Goal: Information Seeking & Learning: Check status

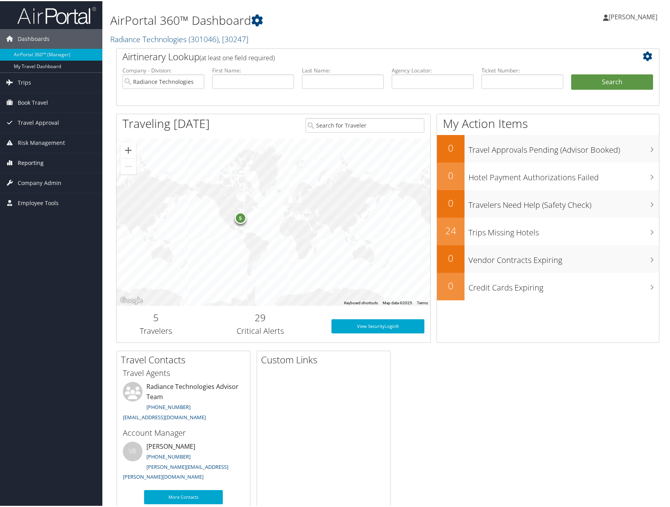
click at [44, 159] on link "Reporting" at bounding box center [51, 162] width 102 height 20
click at [32, 178] on link "Unused Tickets" at bounding box center [51, 178] width 102 height 12
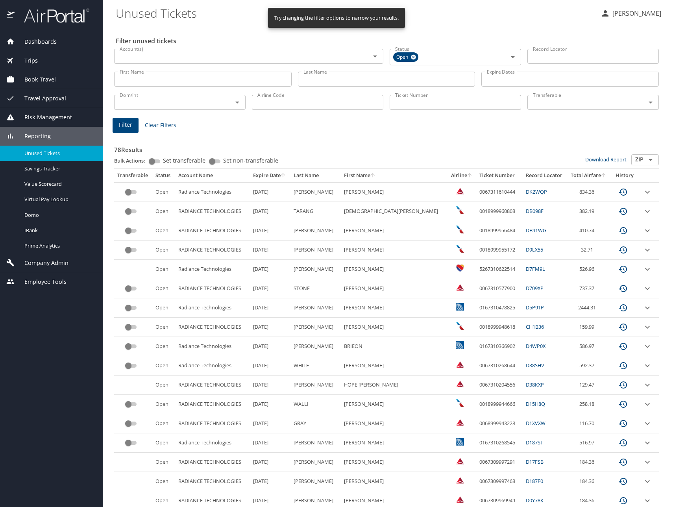
click at [379, 79] on input "Last Name" at bounding box center [386, 79] width 177 height 15
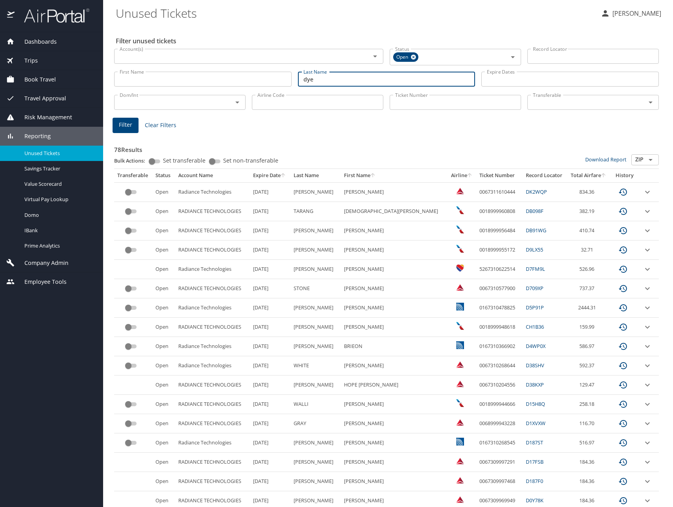
click at [131, 122] on span "Filter" at bounding box center [125, 125] width 13 height 10
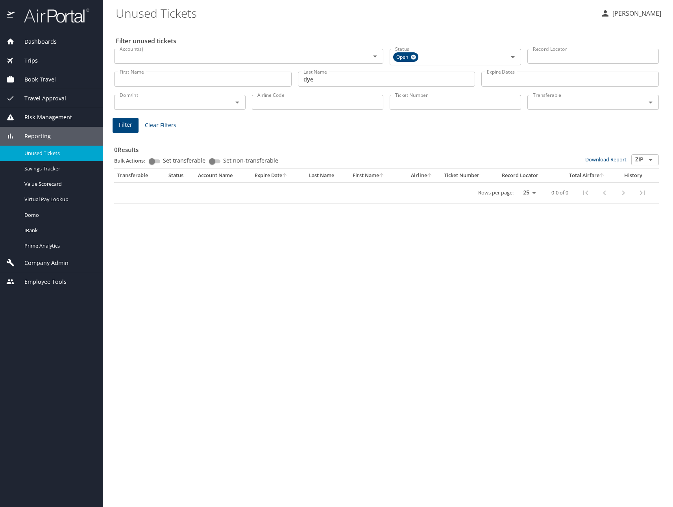
drag, startPoint x: 343, startPoint y: 81, endPoint x: 276, endPoint y: 79, distance: 67.7
click at [276, 79] on div "First Name First Name Last Name [PERSON_NAME] Last Name Expire Dates Expire Dat…" at bounding box center [386, 79] width 551 height 28
click at [130, 126] on span "Filter" at bounding box center [125, 125] width 13 height 10
click at [126, 122] on span "Filter" at bounding box center [125, 125] width 13 height 10
drag, startPoint x: 343, startPoint y: 78, endPoint x: 268, endPoint y: 81, distance: 74.8
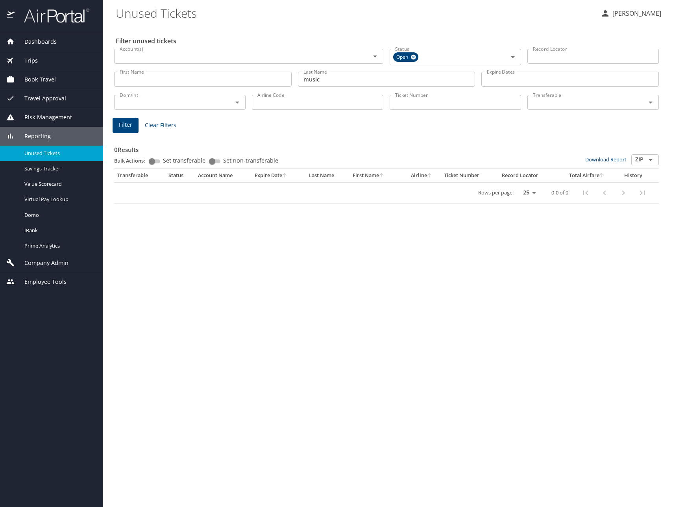
click at [268, 81] on div "First Name First Name Last Name music Last Name Expire Dates Expire Dates" at bounding box center [386, 79] width 551 height 28
click at [126, 124] on span "Filter" at bounding box center [125, 125] width 13 height 10
drag, startPoint x: 336, startPoint y: 83, endPoint x: 283, endPoint y: 82, distance: 52.3
click at [284, 82] on div "First Name First Name Last Name sina Last Name Expire Dates Expire Dates" at bounding box center [386, 79] width 551 height 28
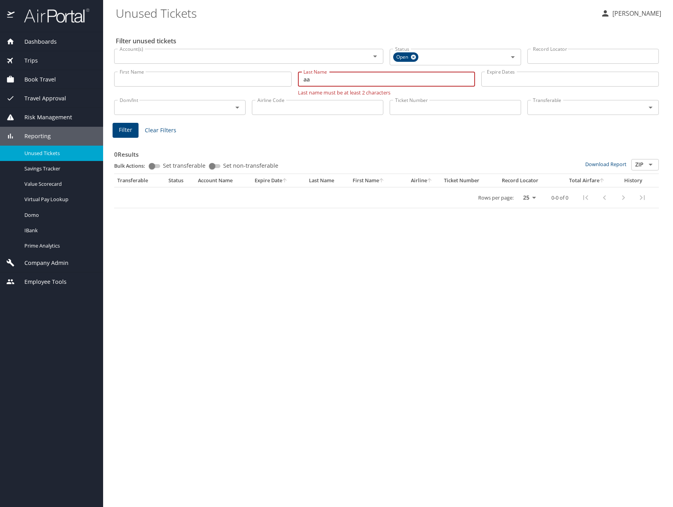
type input "a"
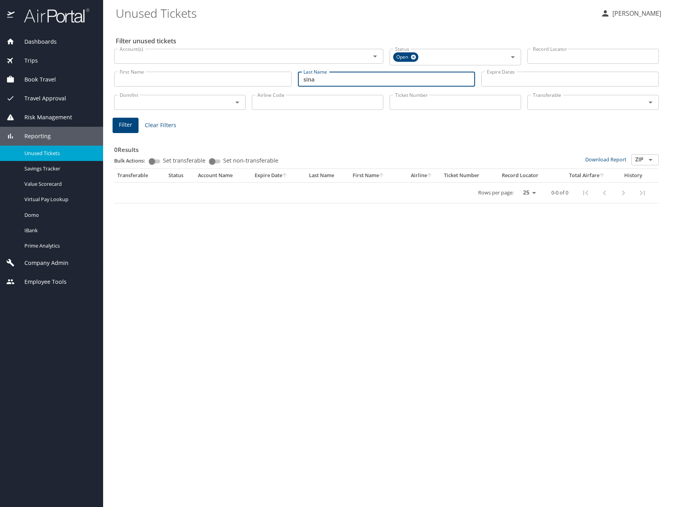
click at [134, 124] on button "Filter" at bounding box center [126, 125] width 26 height 15
drag, startPoint x: 335, startPoint y: 80, endPoint x: 256, endPoint y: 76, distance: 79.6
click at [252, 76] on div "First Name First Name Last Name sina Last Name Expire Dates Expire Dates" at bounding box center [386, 79] width 551 height 28
click at [128, 124] on span "Filter" at bounding box center [125, 125] width 13 height 10
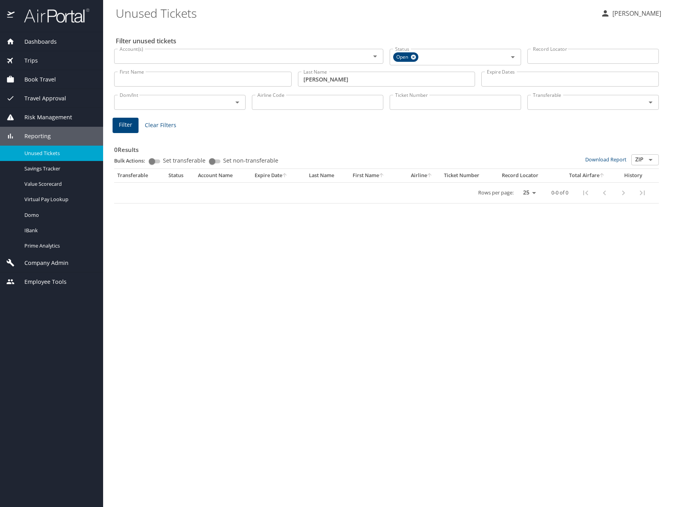
drag, startPoint x: 377, startPoint y: 81, endPoint x: 269, endPoint y: 76, distance: 107.1
click at [269, 76] on div "First Name First Name Last Name [PERSON_NAME] Last Name Expire Dates Expire Dat…" at bounding box center [386, 79] width 551 height 28
click at [122, 123] on span "Filter" at bounding box center [125, 125] width 13 height 10
drag, startPoint x: 347, startPoint y: 81, endPoint x: 288, endPoint y: 77, distance: 58.8
click at [288, 77] on div "First Name First Name Last Name [PERSON_NAME] Last Name Expire Dates Expire Dat…" at bounding box center [386, 79] width 551 height 28
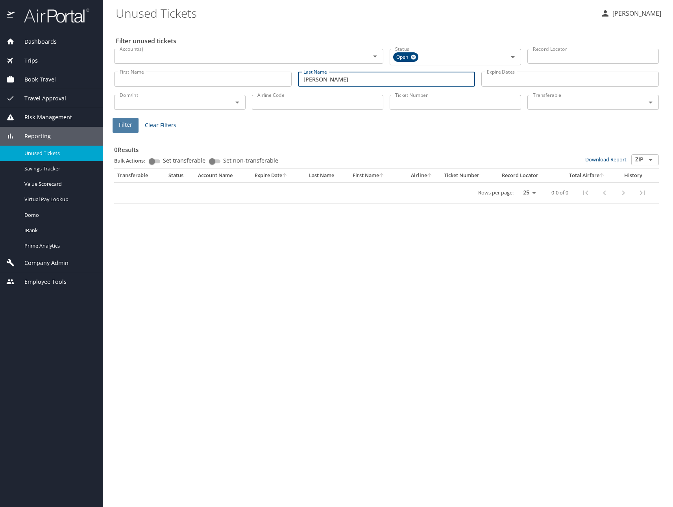
click at [131, 125] on span "Filter" at bounding box center [125, 125] width 13 height 10
drag, startPoint x: 335, startPoint y: 80, endPoint x: 290, endPoint y: 80, distance: 44.8
click at [289, 81] on div "First Name First Name Last Name [PERSON_NAME] Last Name Expire Dates Expire Dat…" at bounding box center [386, 79] width 551 height 28
click at [124, 120] on span "Filter" at bounding box center [125, 125] width 13 height 10
click at [274, 105] on input "Airline Code" at bounding box center [317, 102] width 131 height 15
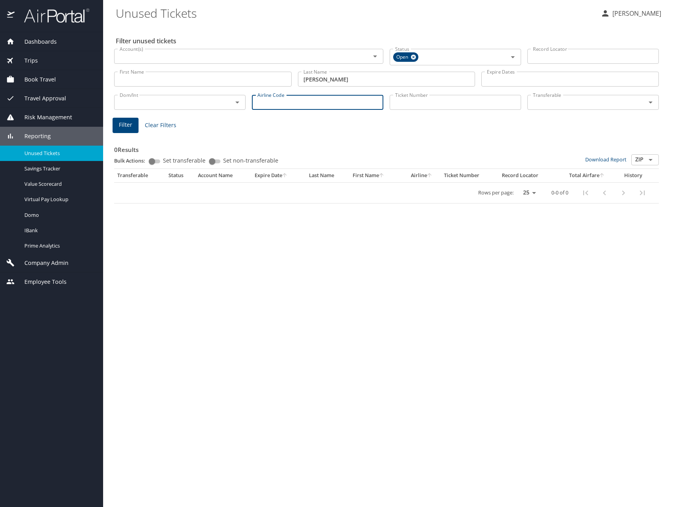
drag, startPoint x: 344, startPoint y: 75, endPoint x: 275, endPoint y: 77, distance: 69.3
click at [273, 77] on div "First Name First Name Last Name [PERSON_NAME] Last Name Expire Dates Expire Dat…" at bounding box center [386, 79] width 551 height 28
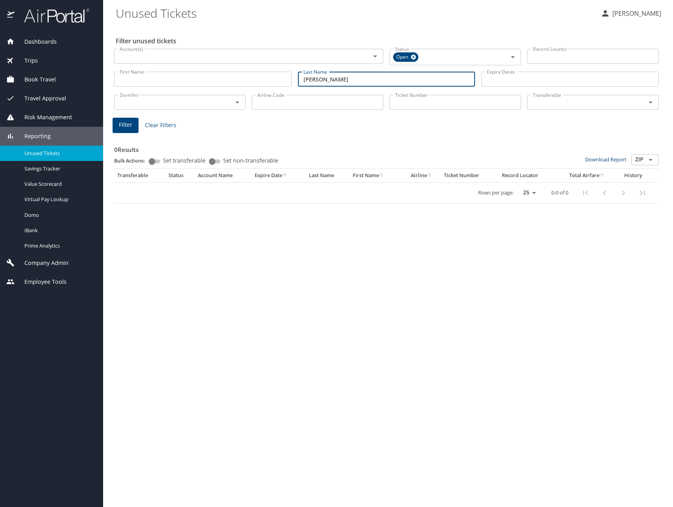
click at [130, 126] on span "Filter" at bounding box center [125, 125] width 13 height 10
drag, startPoint x: 358, startPoint y: 82, endPoint x: 255, endPoint y: 77, distance: 102.8
click at [254, 77] on div "First Name First Name Last Name [PERSON_NAME] Last Name Expire Dates Expire Dat…" at bounding box center [386, 79] width 551 height 28
click at [130, 124] on span "Filter" at bounding box center [125, 125] width 13 height 10
drag, startPoint x: 327, startPoint y: 79, endPoint x: 258, endPoint y: 76, distance: 69.3
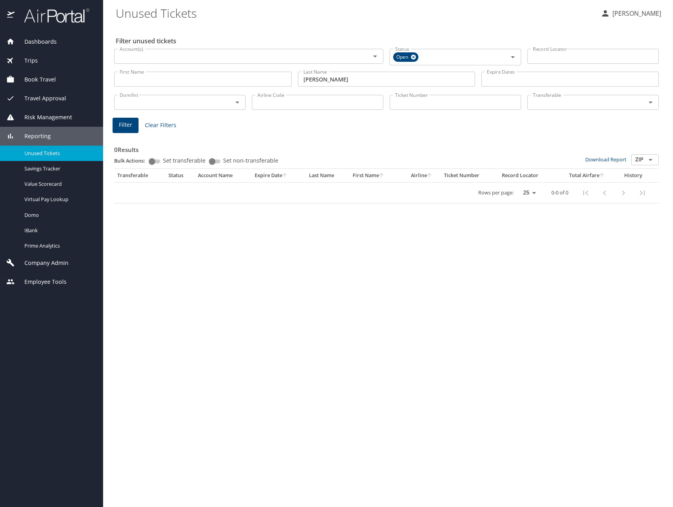
click at [258, 76] on div "First Name First Name Last Name [PERSON_NAME] Last Name Expire Dates Expire Dat…" at bounding box center [386, 79] width 551 height 28
click at [129, 128] on span "Filter" at bounding box center [125, 125] width 13 height 10
drag, startPoint x: 343, startPoint y: 77, endPoint x: 286, endPoint y: 77, distance: 57.4
click at [284, 77] on div "First Name First Name Last Name [PERSON_NAME] Last Name Expire Dates Expire Dat…" at bounding box center [386, 79] width 551 height 28
click at [126, 124] on span "Filter" at bounding box center [125, 125] width 13 height 10
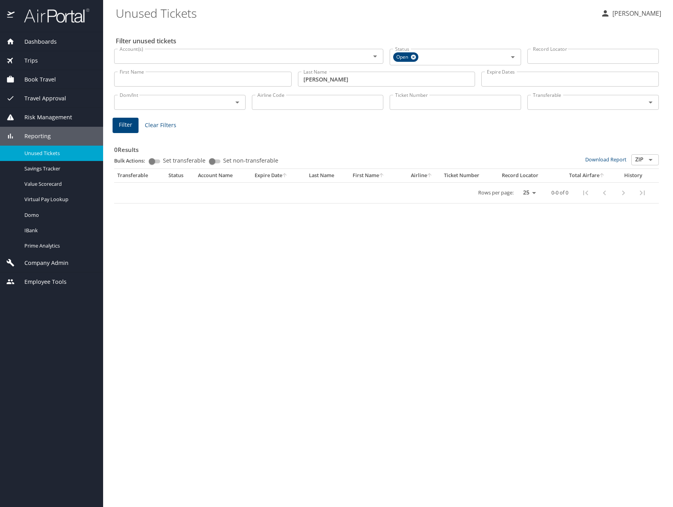
drag, startPoint x: 355, startPoint y: 83, endPoint x: 273, endPoint y: 76, distance: 82.6
click at [273, 76] on div "First Name First Name Last Name [PERSON_NAME] Last Name Expire Dates Expire Dat…" at bounding box center [386, 79] width 551 height 28
click at [122, 126] on span "Filter" at bounding box center [125, 125] width 13 height 10
drag, startPoint x: 329, startPoint y: 83, endPoint x: 260, endPoint y: 78, distance: 69.8
click at [260, 78] on div "First Name First Name Last Name [PERSON_NAME] Last Name Expire Dates Expire Dat…" at bounding box center [386, 79] width 551 height 28
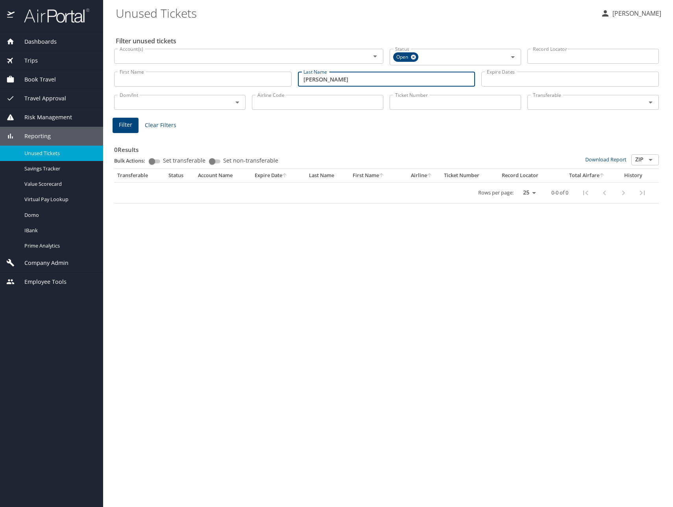
click at [129, 122] on span "Filter" at bounding box center [125, 125] width 13 height 10
drag, startPoint x: 344, startPoint y: 83, endPoint x: 249, endPoint y: 77, distance: 95.4
click at [244, 78] on div "First Name First Name Last Name [PERSON_NAME] Last Name Expire Dates Expire Dat…" at bounding box center [386, 79] width 551 height 28
click at [125, 122] on span "Filter" at bounding box center [125, 125] width 13 height 10
drag, startPoint x: 330, startPoint y: 79, endPoint x: 257, endPoint y: 72, distance: 73.2
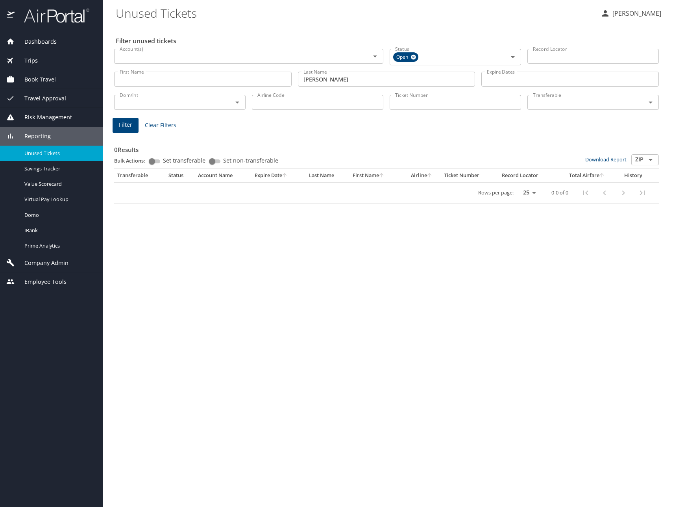
click at [250, 72] on div "First Name First Name Last Name [PERSON_NAME] Last Name Expire Dates Expire Dat…" at bounding box center [386, 79] width 551 height 28
click at [122, 128] on span "Filter" at bounding box center [125, 125] width 13 height 10
drag, startPoint x: 323, startPoint y: 82, endPoint x: 266, endPoint y: 73, distance: 58.2
click at [264, 73] on div "First Name First Name Last Name [PERSON_NAME] Last Name Expire Dates Expire Dat…" at bounding box center [386, 79] width 551 height 28
click at [129, 122] on span "Filter" at bounding box center [125, 125] width 13 height 10
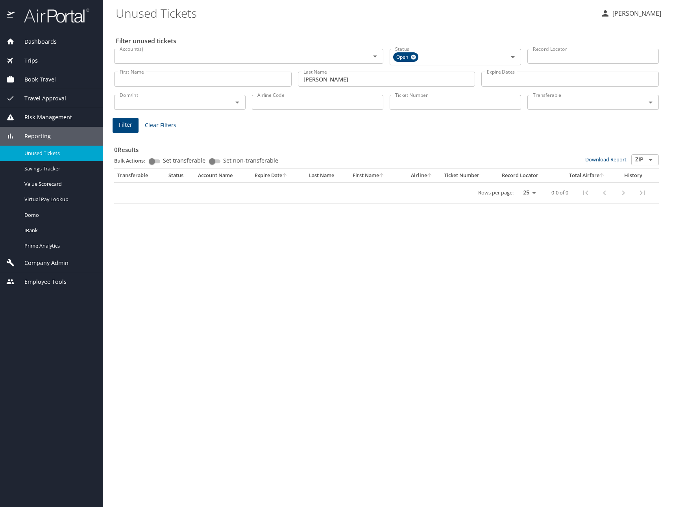
drag, startPoint x: 347, startPoint y: 76, endPoint x: 245, endPoint y: 70, distance: 101.7
click at [245, 70] on div "First Name First Name Last Name [PERSON_NAME] Last Name Expire Dates Expire Dat…" at bounding box center [386, 79] width 551 height 28
click at [134, 126] on button "Filter" at bounding box center [126, 125] width 26 height 15
drag, startPoint x: 342, startPoint y: 81, endPoint x: 268, endPoint y: 77, distance: 74.1
click at [268, 77] on div "First Name First Name Last Name [PERSON_NAME] Last Name Expire Dates Expire Dat…" at bounding box center [386, 79] width 551 height 28
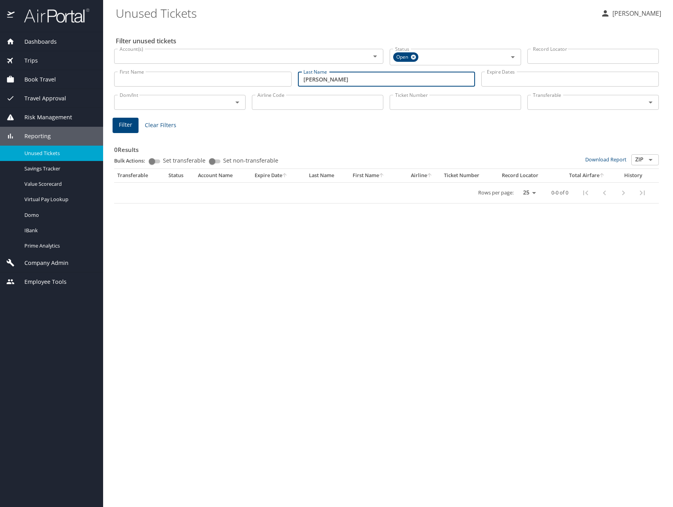
click at [130, 122] on span "Filter" at bounding box center [125, 125] width 13 height 10
drag, startPoint x: 328, startPoint y: 78, endPoint x: 292, endPoint y: 78, distance: 35.4
click at [292, 78] on div "First Name First Name Last Name [PERSON_NAME] Last Name Expire Dates Expire Dat…" at bounding box center [386, 79] width 551 height 28
click at [128, 128] on span "Filter" at bounding box center [125, 125] width 13 height 10
drag, startPoint x: 342, startPoint y: 81, endPoint x: 239, endPoint y: 76, distance: 103.6
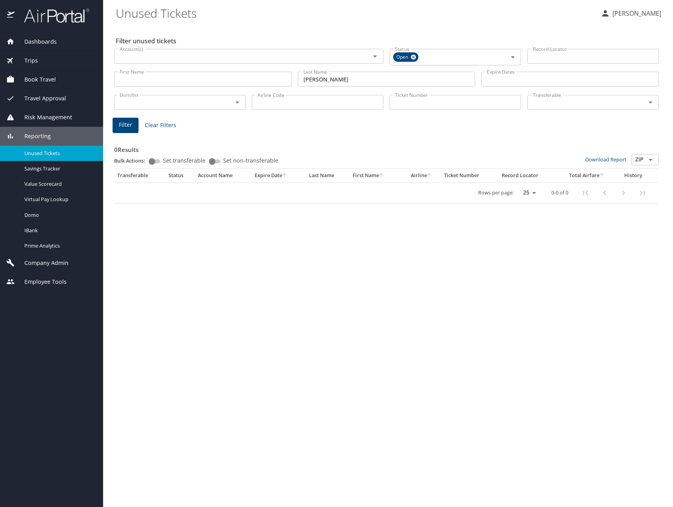
click at [239, 76] on div "First Name First Name Last Name [PERSON_NAME] Last Name Expire Dates Expire Dat…" at bounding box center [386, 79] width 551 height 28
click at [120, 122] on span "Filter" at bounding box center [125, 125] width 13 height 10
drag, startPoint x: 345, startPoint y: 81, endPoint x: 253, endPoint y: 79, distance: 92.9
click at [245, 79] on div "First Name First Name Last Name [PERSON_NAME] Last Name Expire Dates Expire Dat…" at bounding box center [386, 79] width 551 height 28
click at [130, 122] on span "Filter" at bounding box center [125, 125] width 13 height 10
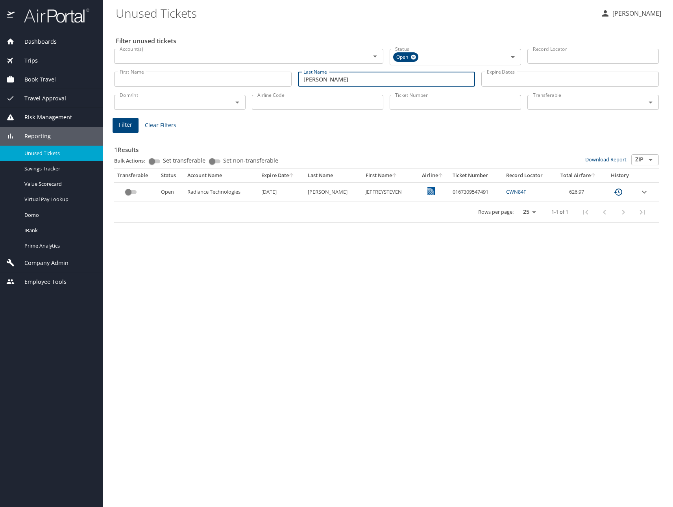
drag, startPoint x: 349, startPoint y: 82, endPoint x: 274, endPoint y: 78, distance: 74.9
click at [264, 78] on div "First Name First Name Last Name [PERSON_NAME] Last Name Expire Dates Expire Dat…" at bounding box center [386, 79] width 551 height 28
click at [127, 124] on span "Filter" at bounding box center [125, 125] width 13 height 10
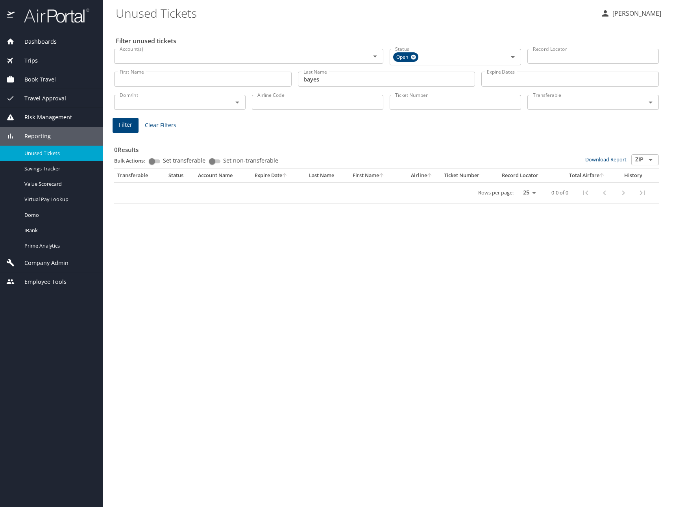
drag, startPoint x: 331, startPoint y: 83, endPoint x: 247, endPoint y: 78, distance: 83.5
click at [244, 79] on div "First Name First Name Last Name [PERSON_NAME] Last Name Expire Dates Expire Dat…" at bounding box center [386, 79] width 551 height 28
click at [130, 122] on span "Filter" at bounding box center [125, 125] width 13 height 10
drag, startPoint x: 367, startPoint y: 87, endPoint x: 358, endPoint y: 83, distance: 9.9
click at [358, 83] on input "[PERSON_NAME]" at bounding box center [386, 79] width 177 height 15
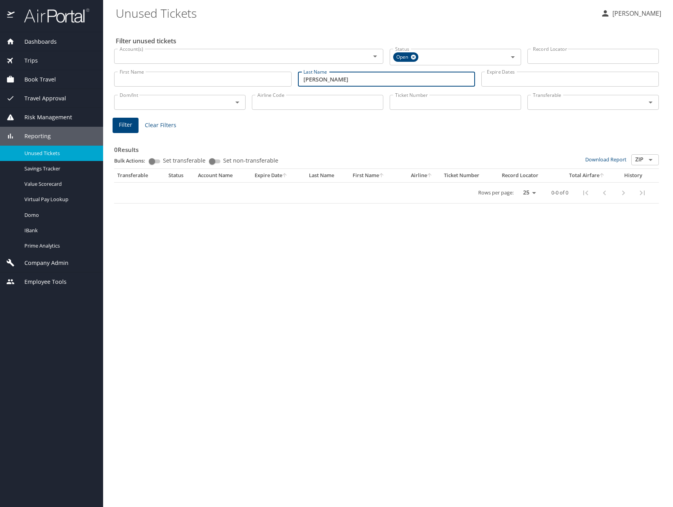
drag, startPoint x: 350, startPoint y: 76, endPoint x: 248, endPoint y: 76, distance: 102.3
click at [247, 76] on div "First Name First Name Last Name [PERSON_NAME] Last Name Expire Dates Expire Dat…" at bounding box center [386, 79] width 551 height 28
click at [128, 127] on span "Filter" at bounding box center [125, 125] width 13 height 10
drag, startPoint x: 351, startPoint y: 80, endPoint x: 269, endPoint y: 79, distance: 82.2
click at [268, 79] on div "First Name First Name Last Name [PERSON_NAME] Last Name Expire Dates Expire Dat…" at bounding box center [386, 79] width 551 height 28
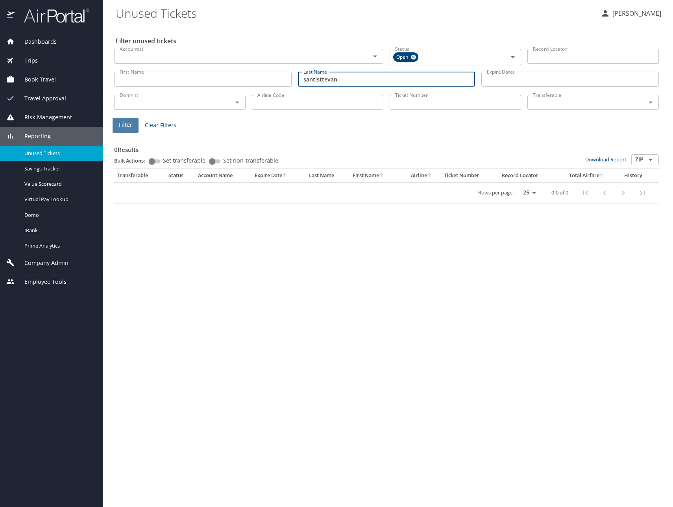
click at [125, 125] on span "Filter" at bounding box center [125, 125] width 13 height 10
click at [322, 81] on input "santisttevan" at bounding box center [386, 79] width 177 height 15
click at [351, 79] on input "[PERSON_NAME]" at bounding box center [386, 79] width 177 height 15
drag, startPoint x: 359, startPoint y: 79, endPoint x: 252, endPoint y: 74, distance: 107.2
click at [252, 74] on div "First Name First Name Last Name [PERSON_NAME] Last Name Expire Dates Expire Dat…" at bounding box center [386, 79] width 551 height 28
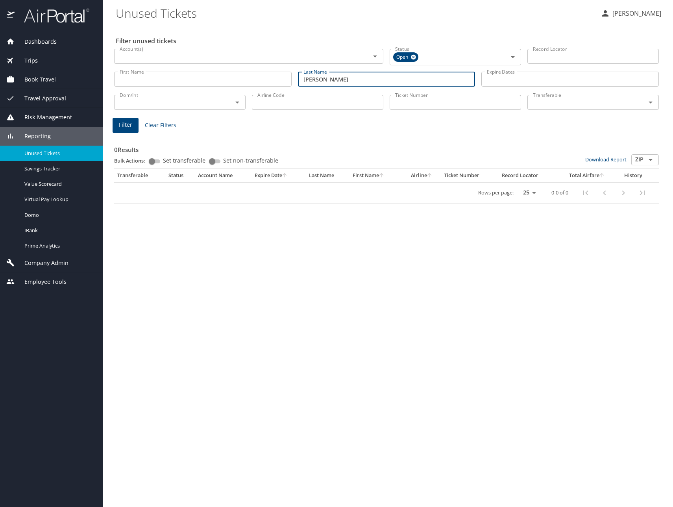
paste input "S"
click at [125, 125] on span "Filter" at bounding box center [125, 125] width 13 height 10
drag, startPoint x: 373, startPoint y: 81, endPoint x: 238, endPoint y: 82, distance: 134.9
click at [213, 81] on div "First Name First Name Last Name [PERSON_NAME] Last Name Expire Dates Expire Dat…" at bounding box center [386, 79] width 551 height 28
click at [129, 122] on span "Filter" at bounding box center [125, 125] width 13 height 10
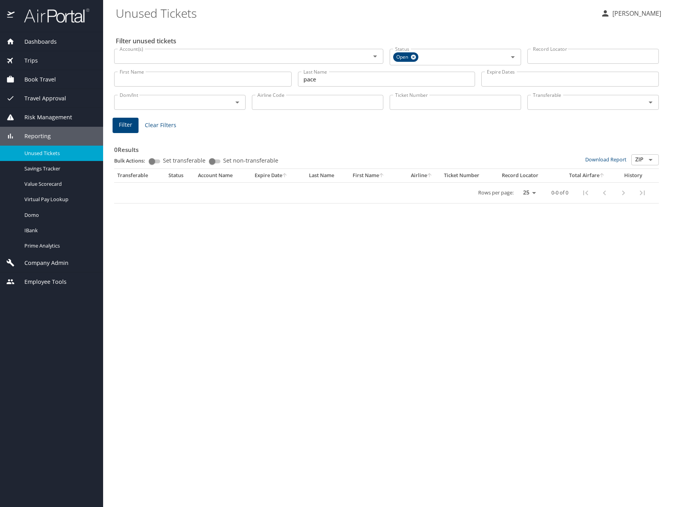
drag, startPoint x: 333, startPoint y: 81, endPoint x: 277, endPoint y: 80, distance: 56.7
click at [277, 80] on div "First Name First Name Last Name [PERSON_NAME] Last Name Expire Dates Expire Dat…" at bounding box center [386, 79] width 551 height 28
click at [129, 124] on span "Filter" at bounding box center [125, 125] width 13 height 10
click at [124, 126] on span "Filter" at bounding box center [125, 125] width 13 height 10
drag, startPoint x: 338, startPoint y: 82, endPoint x: 244, endPoint y: 78, distance: 94.1
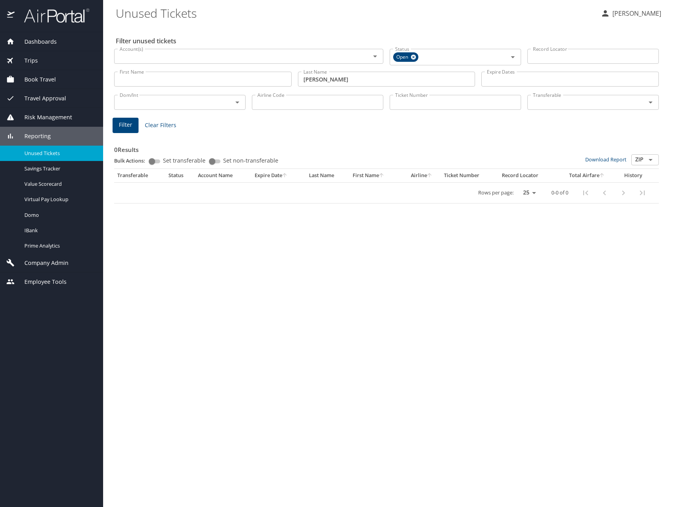
click at [244, 78] on div "First Name First Name Last Name [PERSON_NAME] Last Name Expire Dates Expire Dat…" at bounding box center [386, 79] width 551 height 28
click at [131, 125] on span "Filter" at bounding box center [125, 125] width 13 height 10
drag, startPoint x: 346, startPoint y: 81, endPoint x: 265, endPoint y: 79, distance: 81.1
click at [264, 80] on div "First Name First Name Last Name [PERSON_NAME] Last Name Expire Dates Expire Dat…" at bounding box center [386, 79] width 551 height 28
click at [128, 124] on span "Filter" at bounding box center [125, 125] width 13 height 10
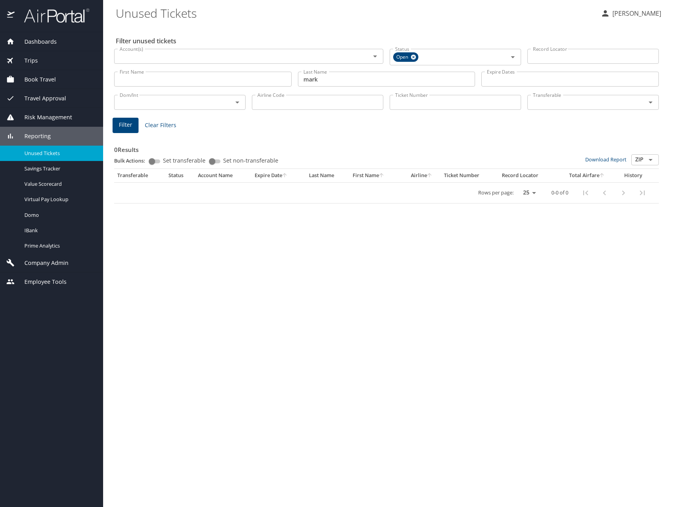
drag, startPoint x: 343, startPoint y: 80, endPoint x: 286, endPoint y: 81, distance: 57.8
click at [286, 81] on div "First Name First Name Last Name [PERSON_NAME] Last Name Expire Dates Expire Dat…" at bounding box center [386, 79] width 551 height 28
click at [126, 124] on span "Filter" at bounding box center [125, 125] width 13 height 10
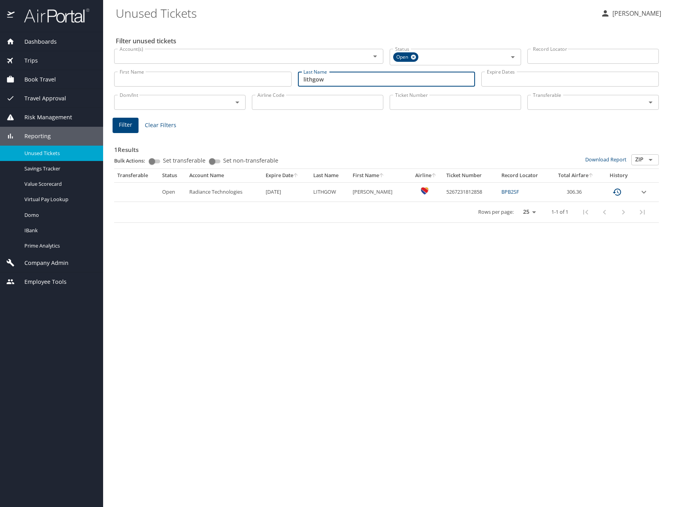
drag, startPoint x: 336, startPoint y: 78, endPoint x: 289, endPoint y: 77, distance: 47.2
click at [284, 76] on div "First Name First Name Last Name [PERSON_NAME] Last Name Expire Dates Expire Dat…" at bounding box center [386, 79] width 551 height 28
click at [131, 121] on span "Filter" at bounding box center [125, 125] width 13 height 10
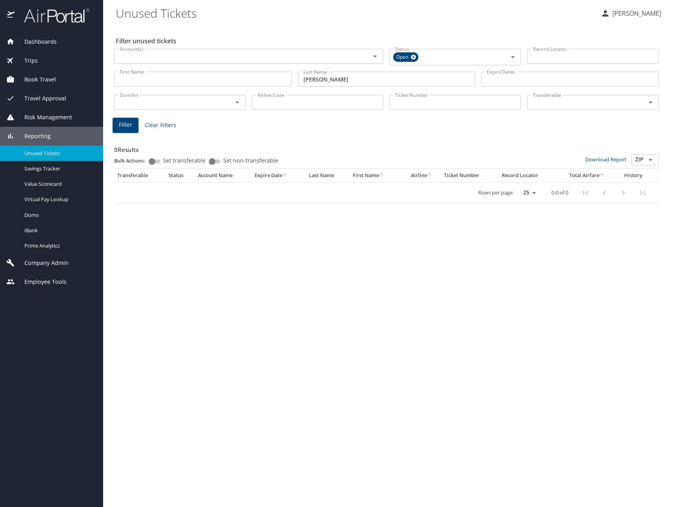
drag, startPoint x: 320, startPoint y: 80, endPoint x: 291, endPoint y: 80, distance: 29.1
click at [291, 81] on div "First Name First Name Last Name [PERSON_NAME] Last Name Expire Dates Expire Dat…" at bounding box center [386, 79] width 551 height 28
click at [129, 122] on span "Filter" at bounding box center [125, 125] width 13 height 10
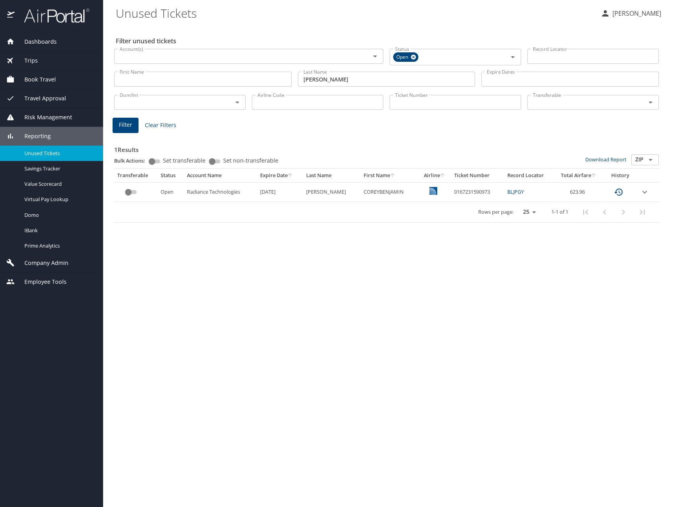
drag, startPoint x: 347, startPoint y: 79, endPoint x: 277, endPoint y: 79, distance: 70.4
click at [273, 79] on div "First Name First Name Last Name [PERSON_NAME] Last Name Expire Dates Expire Dat…" at bounding box center [386, 79] width 551 height 28
click at [130, 127] on span "Filter" at bounding box center [125, 125] width 13 height 10
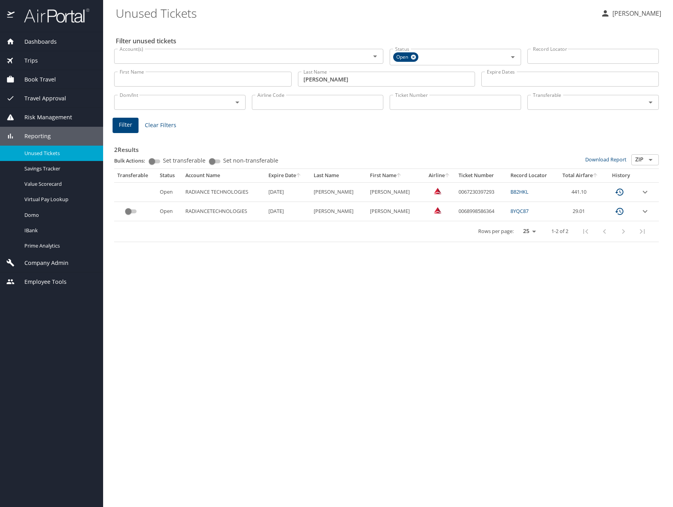
drag, startPoint x: 305, startPoint y: 82, endPoint x: 263, endPoint y: 82, distance: 42.1
click at [263, 82] on div "First Name First Name Last Name [PERSON_NAME] Last Name Expire Dates Expire Dat…" at bounding box center [386, 79] width 551 height 28
type input "[PERSON_NAME]"
click at [130, 124] on span "Filter" at bounding box center [125, 125] width 13 height 10
